Goal: Transaction & Acquisition: Purchase product/service

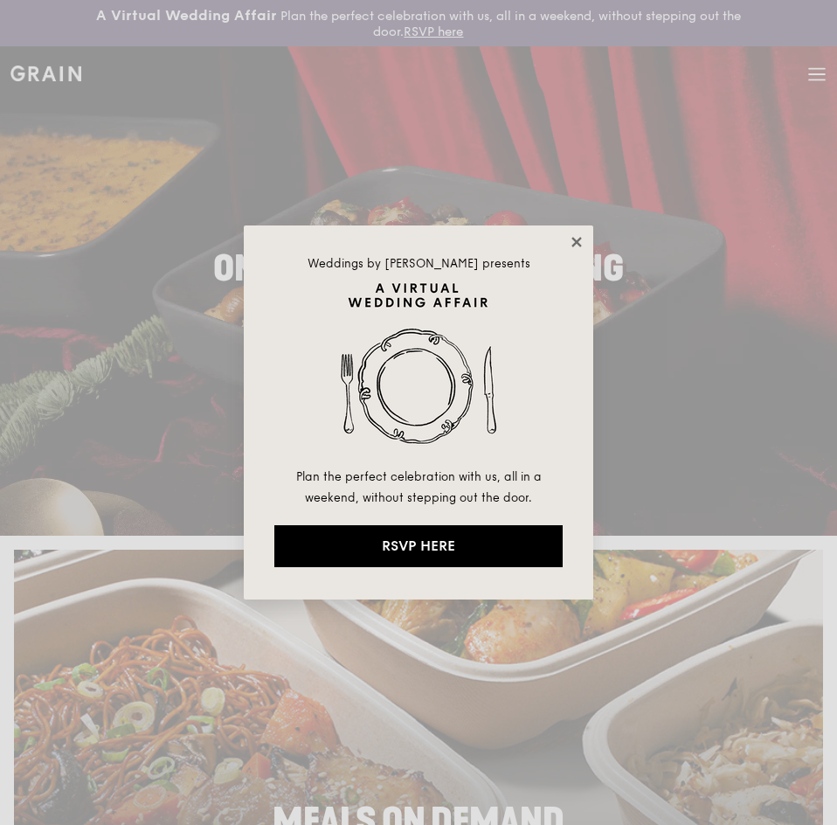
click at [579, 241] on icon at bounding box center [577, 242] width 16 height 16
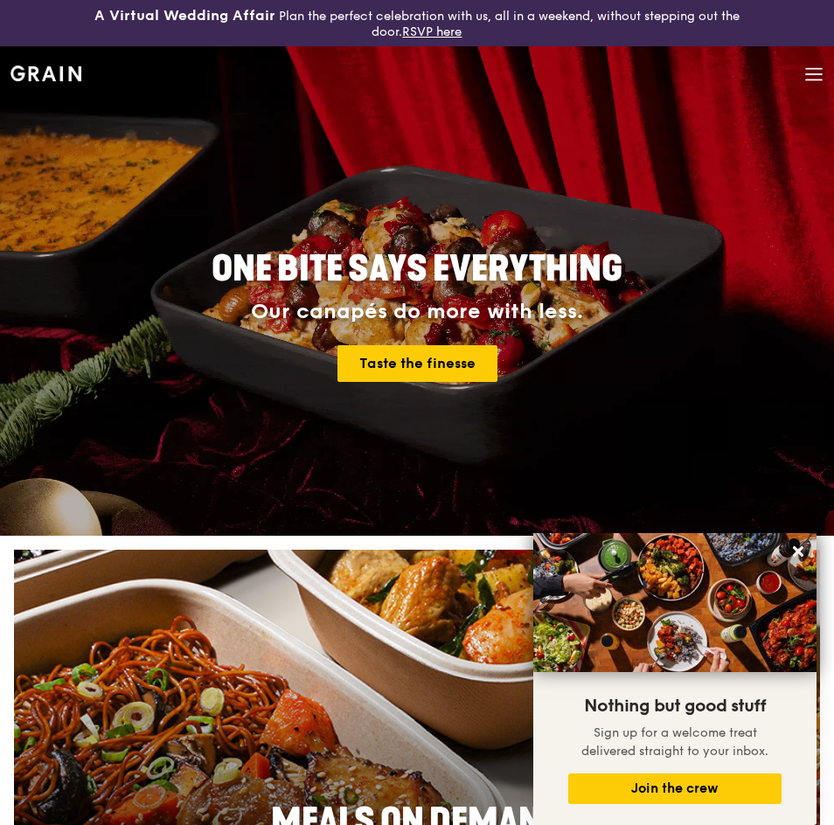
click at [814, 74] on icon at bounding box center [814, 74] width 16 height 0
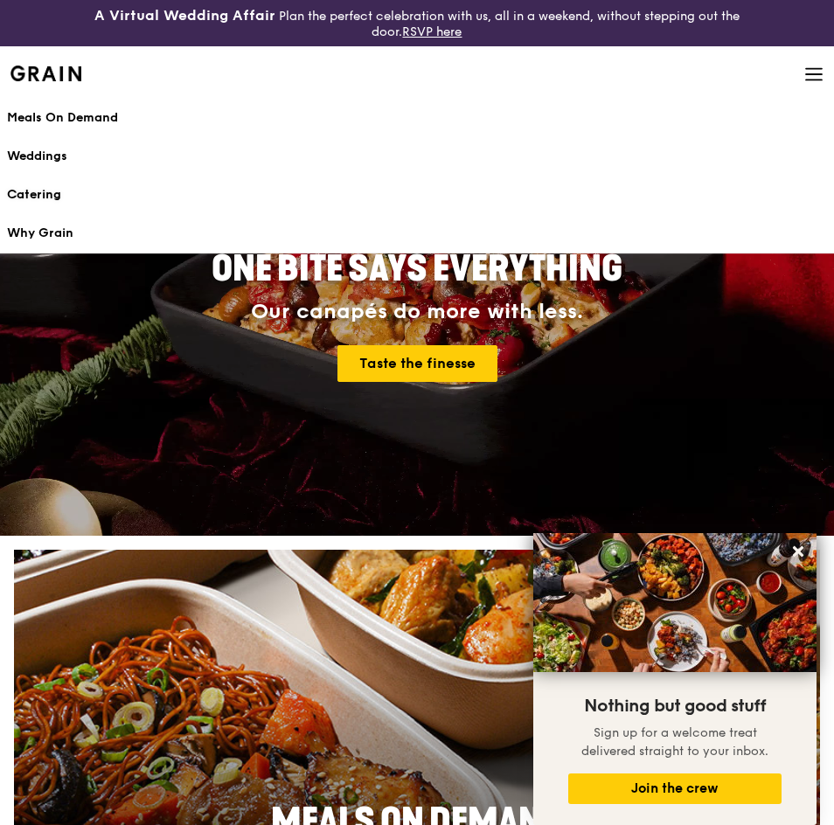
click at [47, 187] on div "Catering" at bounding box center [417, 194] width 820 height 17
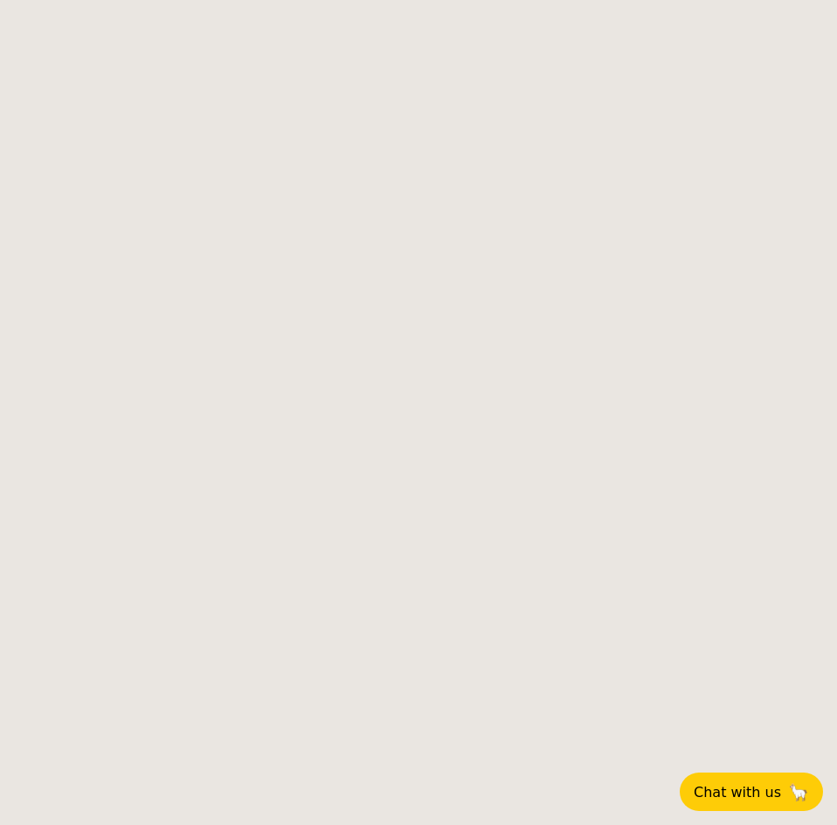
select select
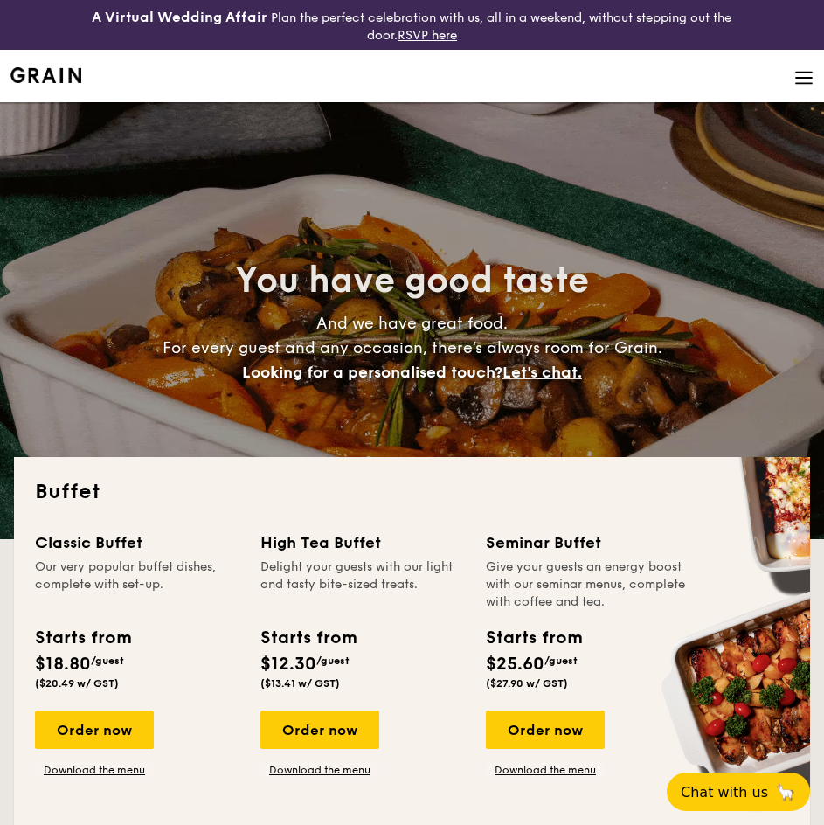
click at [795, 73] on img at bounding box center [803, 77] width 19 height 19
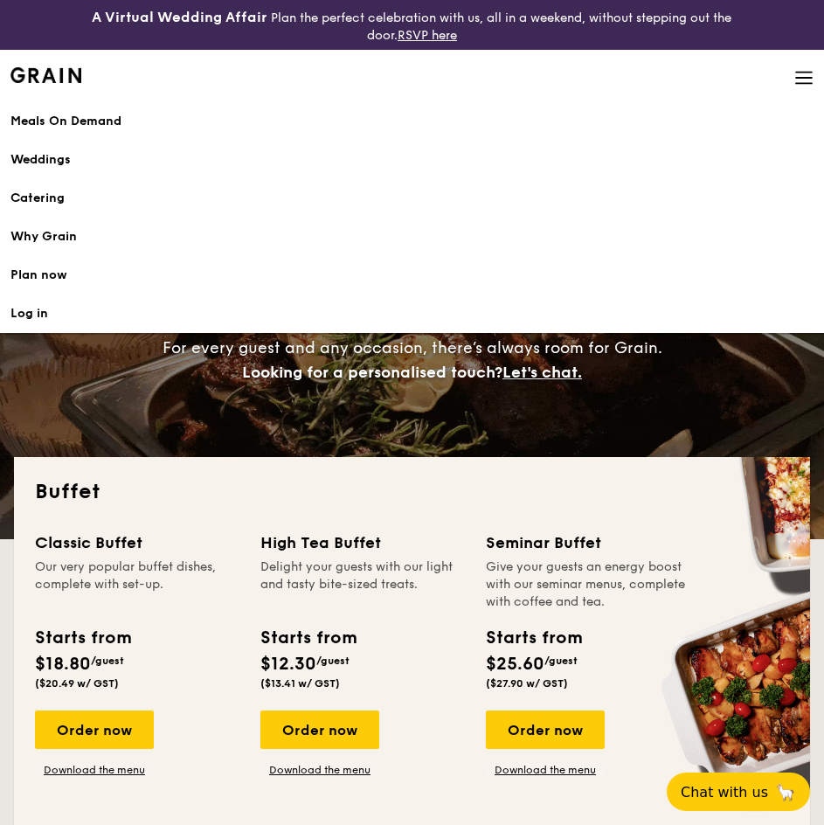
click at [50, 199] on h1 "Catering" at bounding box center [411, 198] width 803 height 17
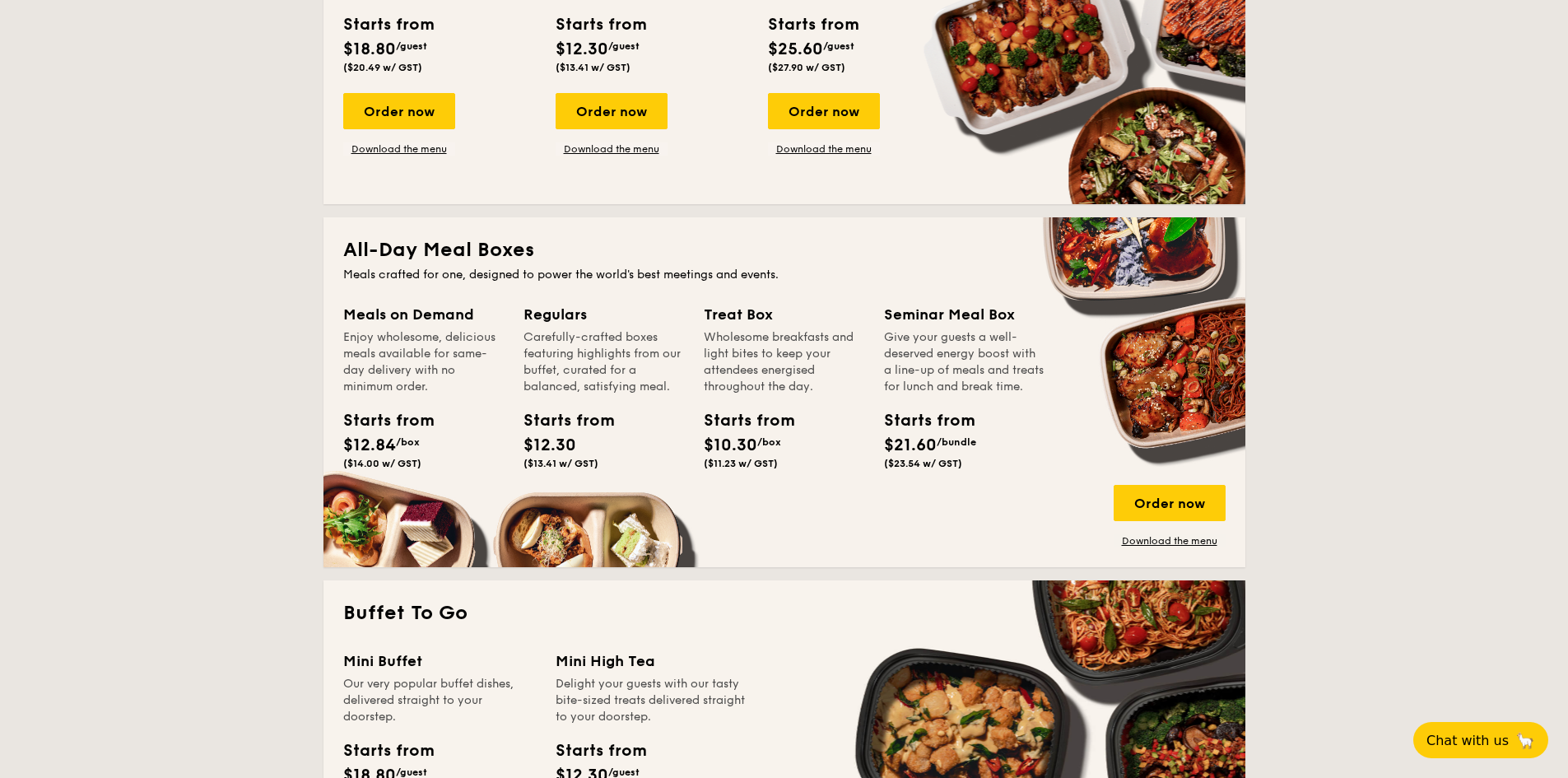
scroll to position [576, 0]
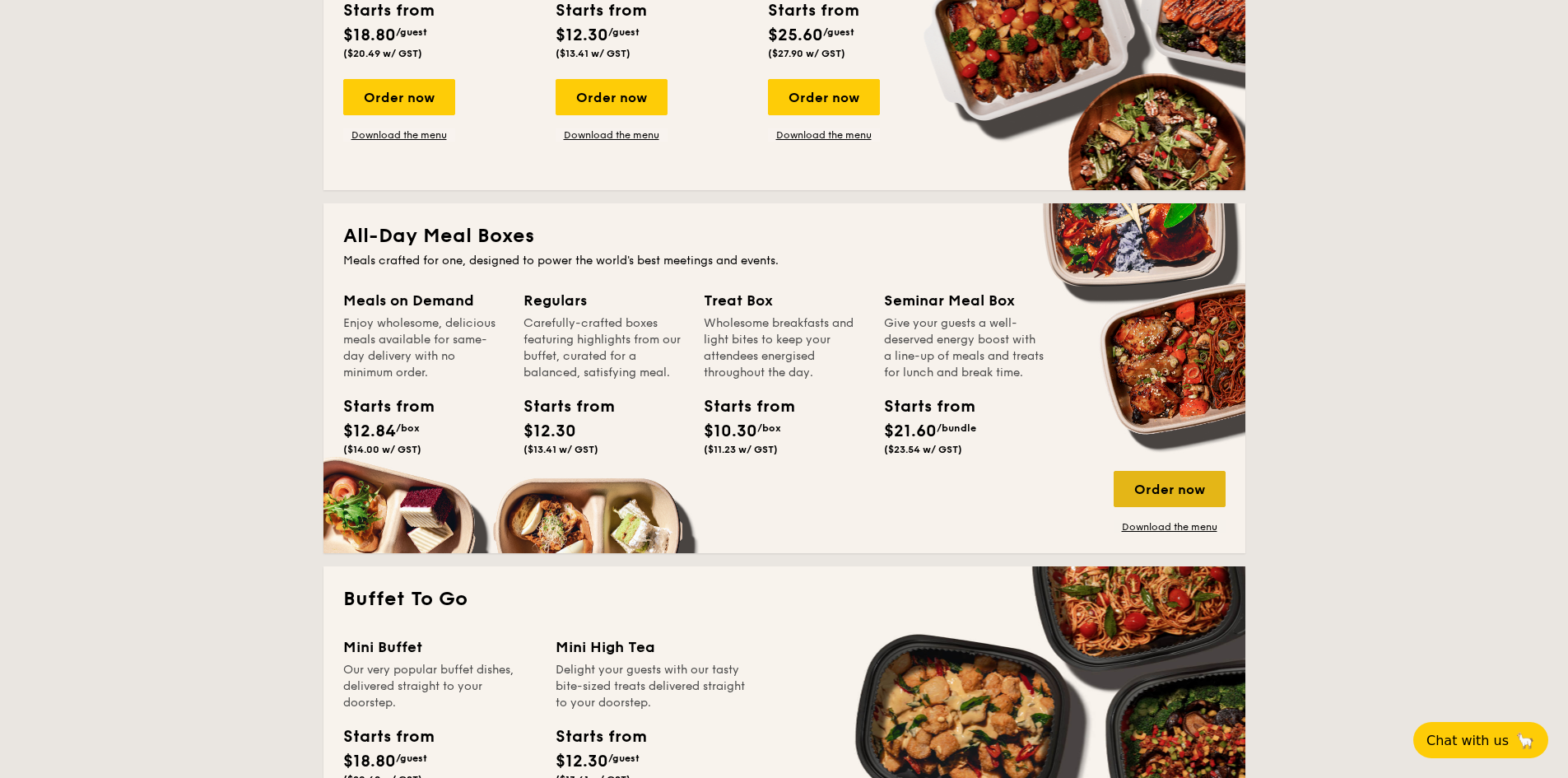
click at [788, 491] on div "Order now" at bounding box center [1169, 489] width 112 height 36
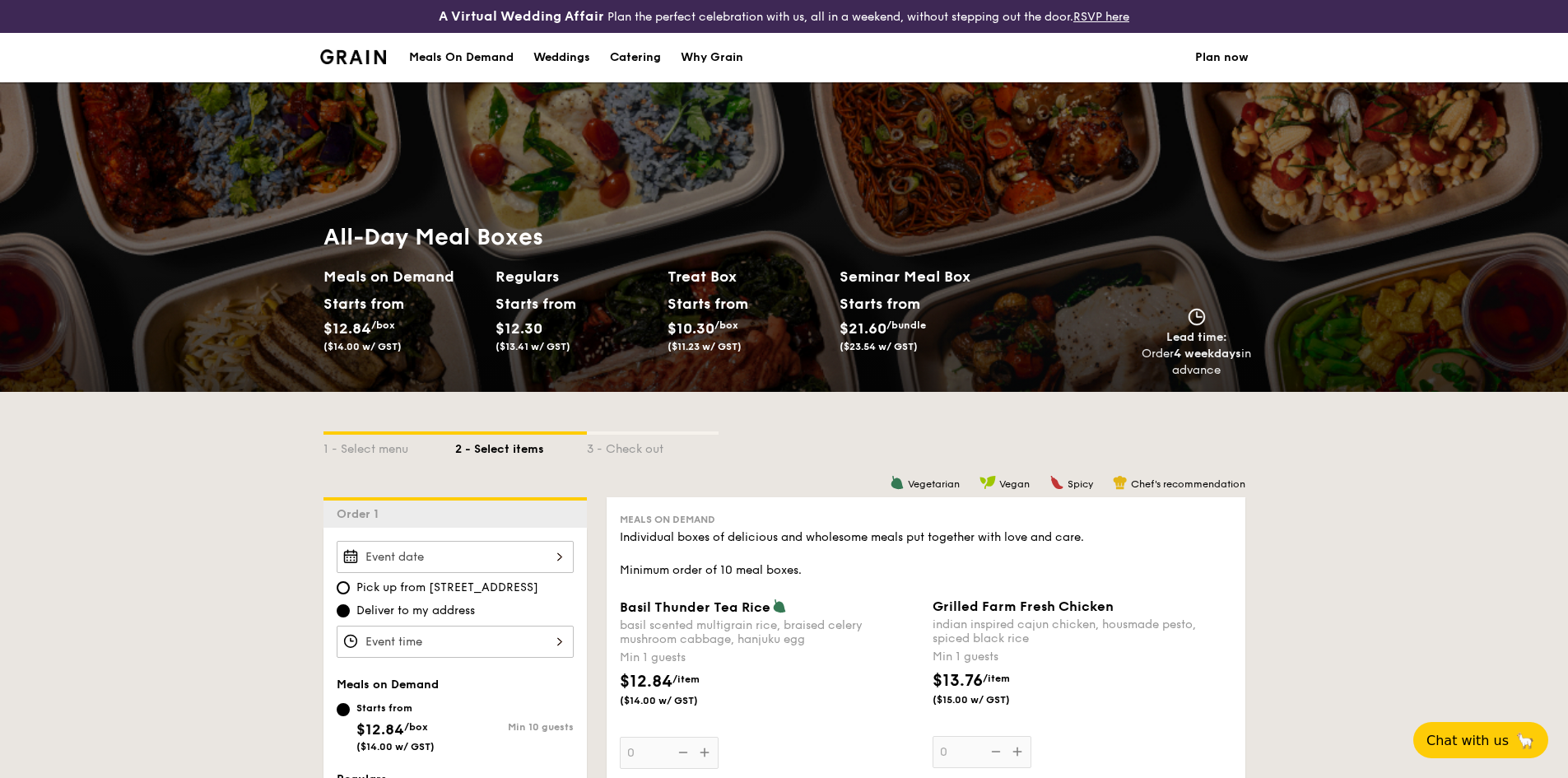
select select
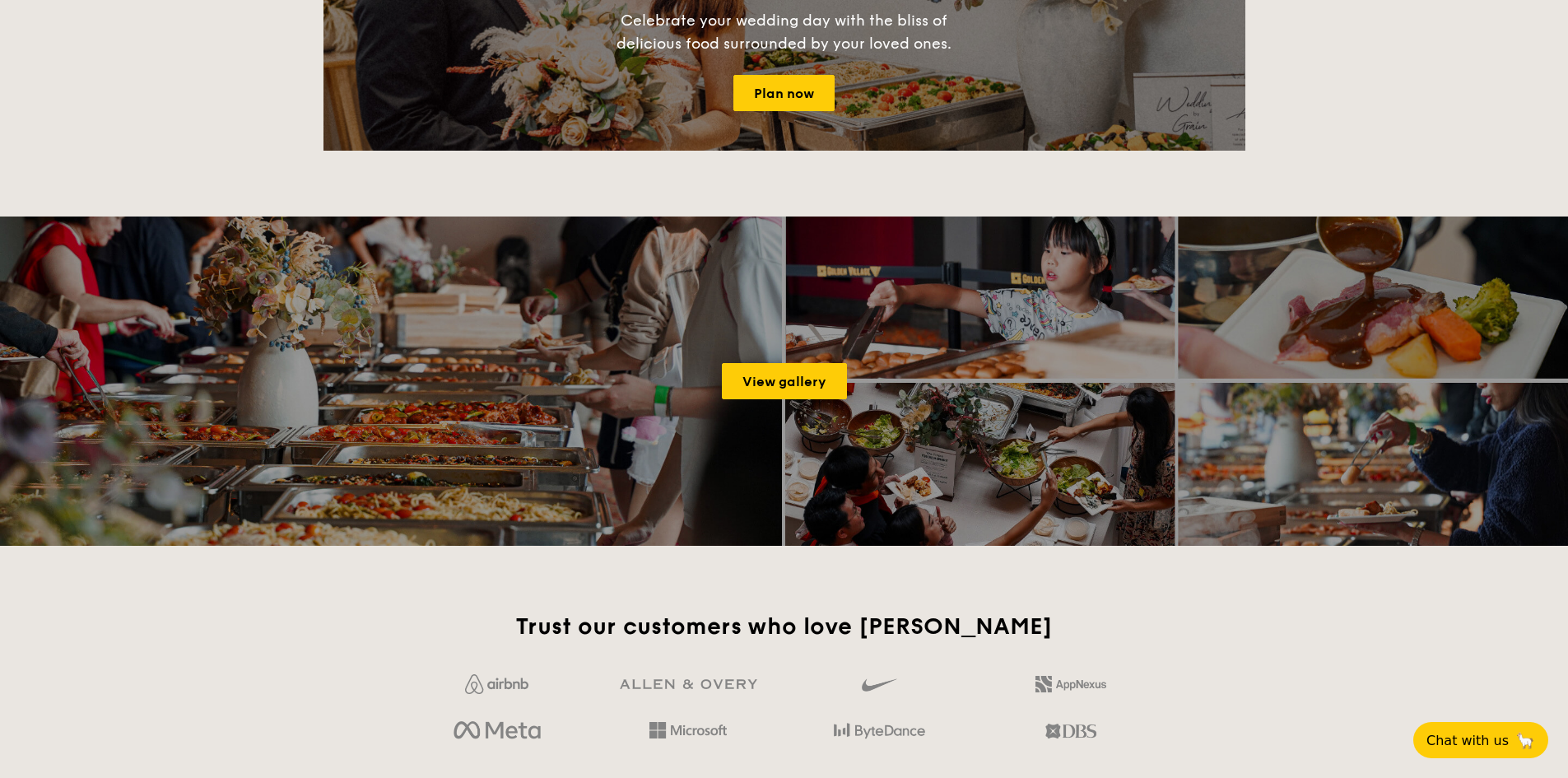
scroll to position [2045, 0]
